Goal: Information Seeking & Learning: Check status

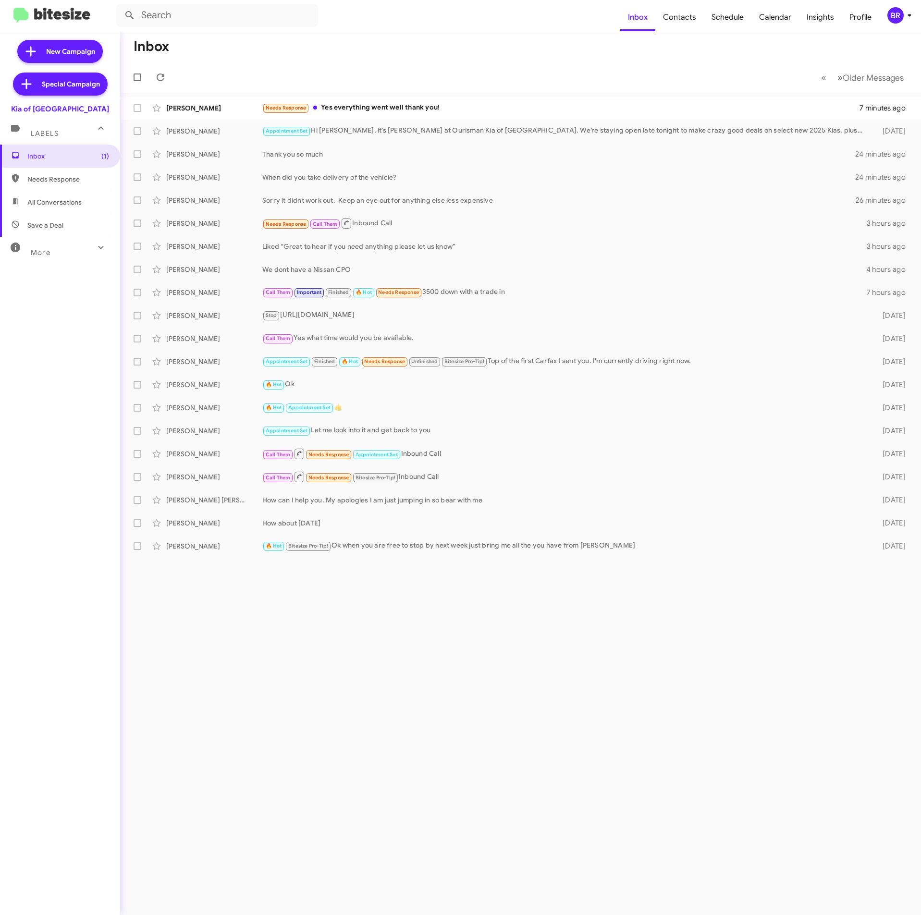
click at [902, 5] on mat-toolbar "Inbox Contacts Schedule Calendar Insights Profile BR" at bounding box center [460, 15] width 921 height 31
click at [901, 12] on div "BR" at bounding box center [895, 15] width 16 height 16
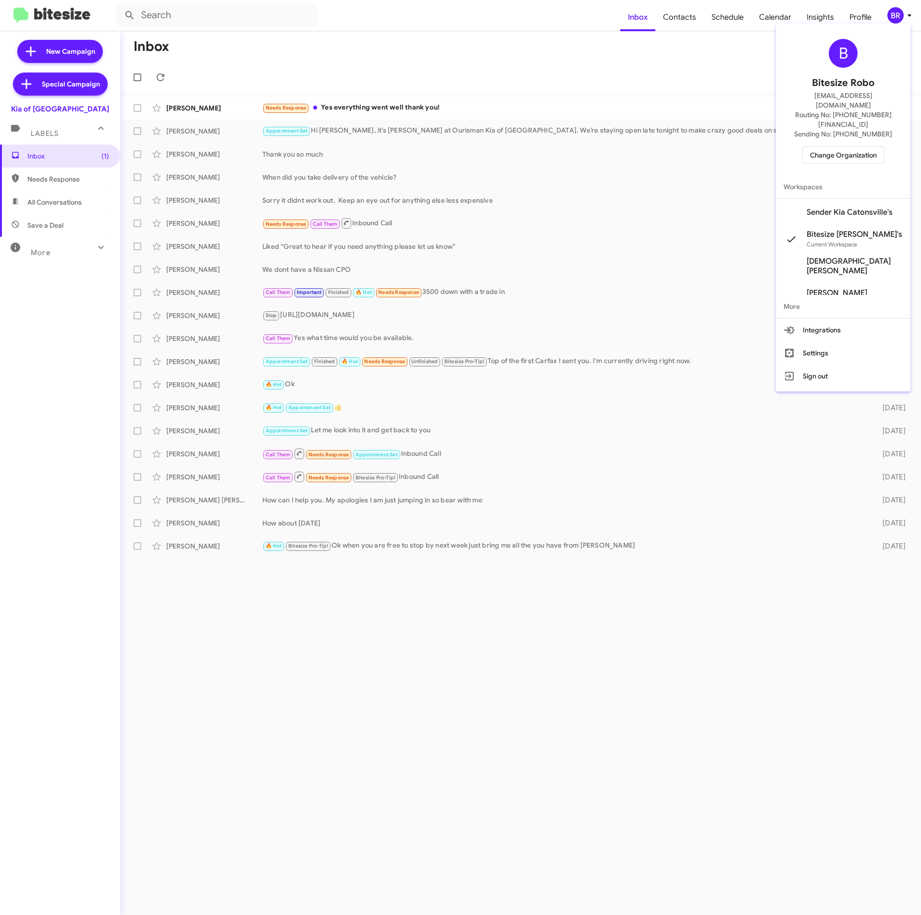
click at [899, 19] on div at bounding box center [460, 457] width 921 height 915
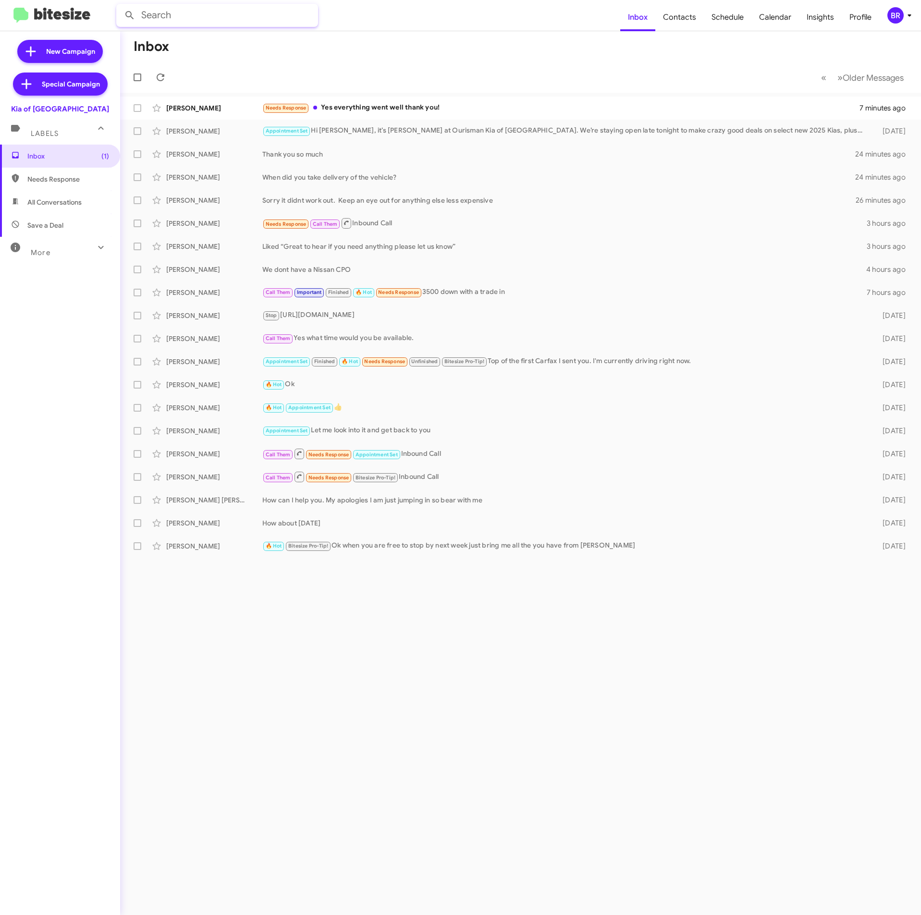
click at [244, 13] on input "text" at bounding box center [217, 15] width 202 height 23
paste input "4439000702"
type input "4439000702"
click at [120, 6] on button at bounding box center [129, 15] width 19 height 19
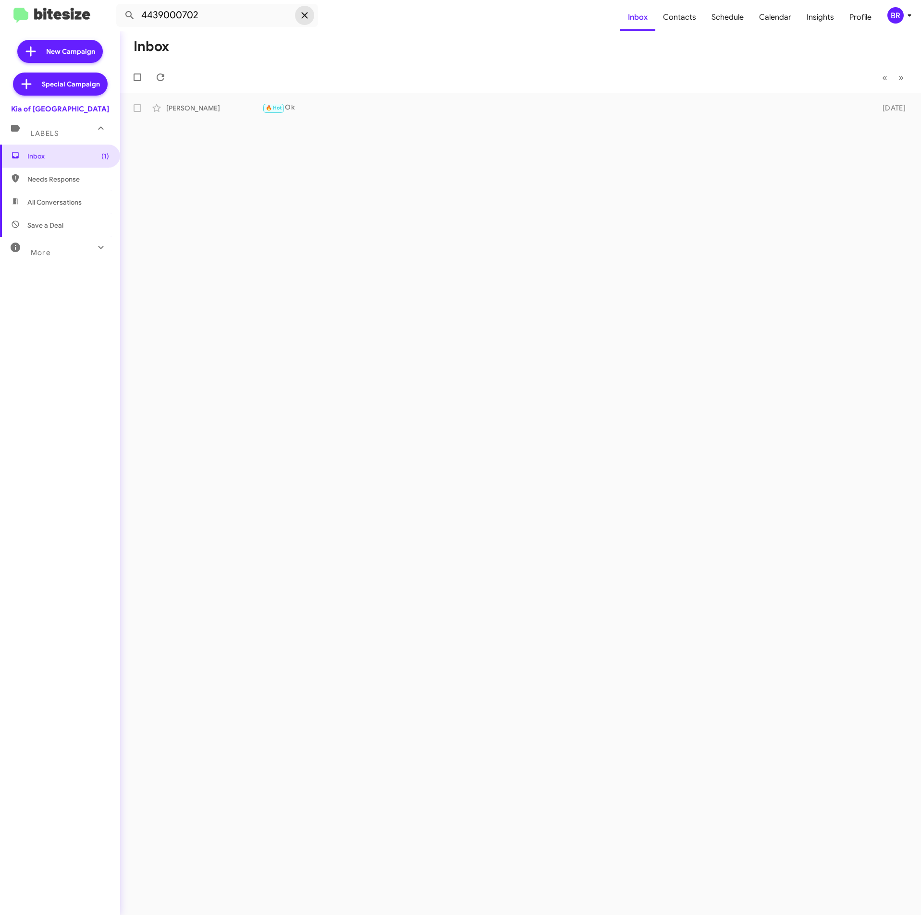
click at [307, 12] on icon at bounding box center [305, 16] width 12 height 12
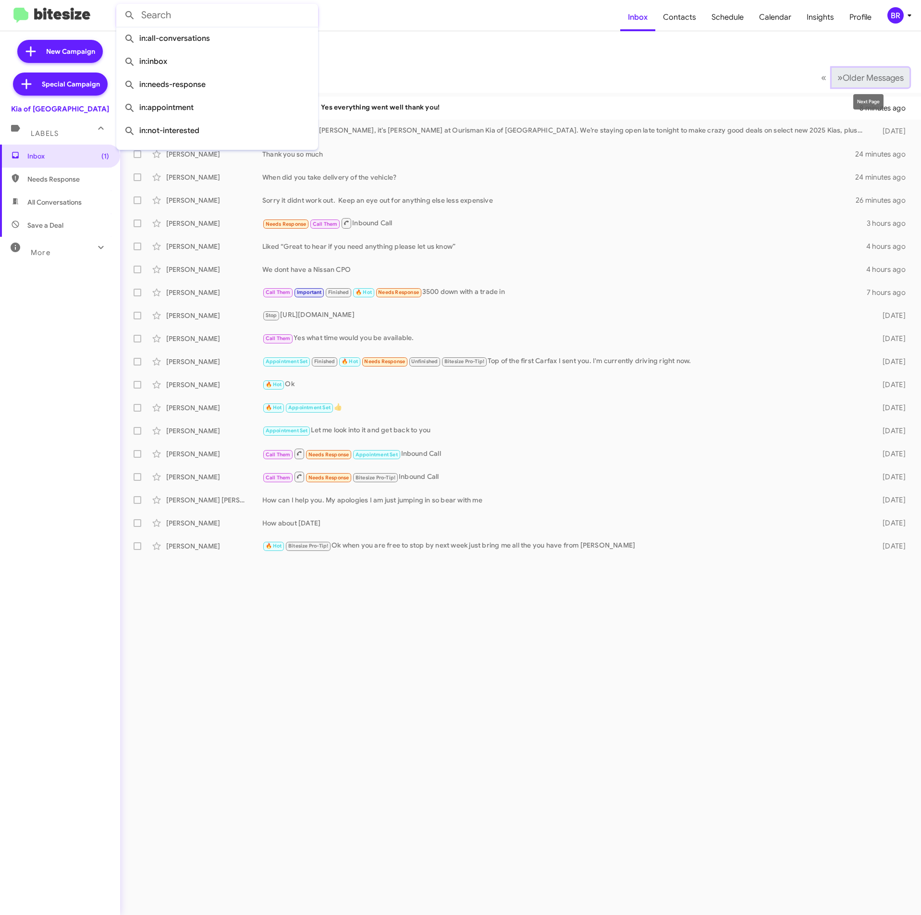
click at [877, 73] on span "Older Messages" at bounding box center [872, 78] width 61 height 11
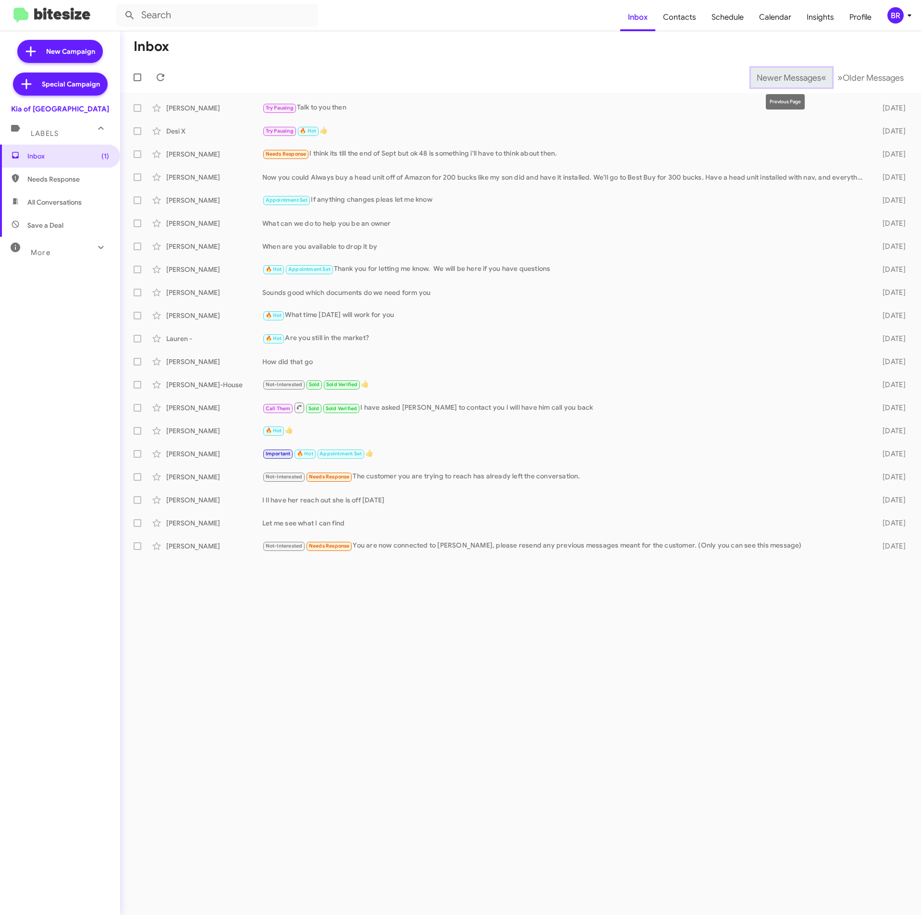
click at [772, 79] on span "Newer Messages" at bounding box center [788, 78] width 64 height 11
